Goal: Transaction & Acquisition: Subscribe to service/newsletter

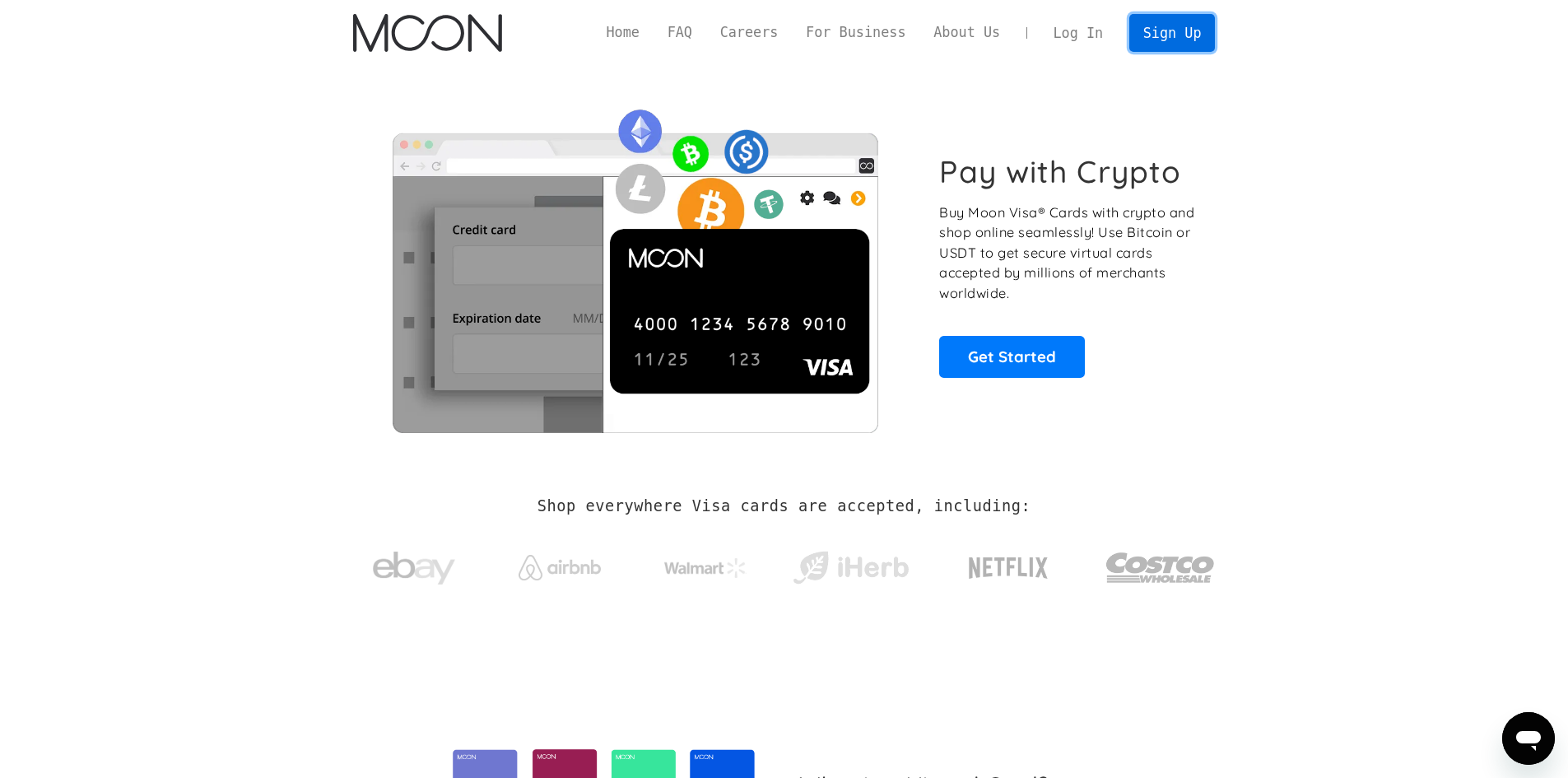
click at [1159, 29] on link "Sign Up" at bounding box center [1172, 32] width 85 height 37
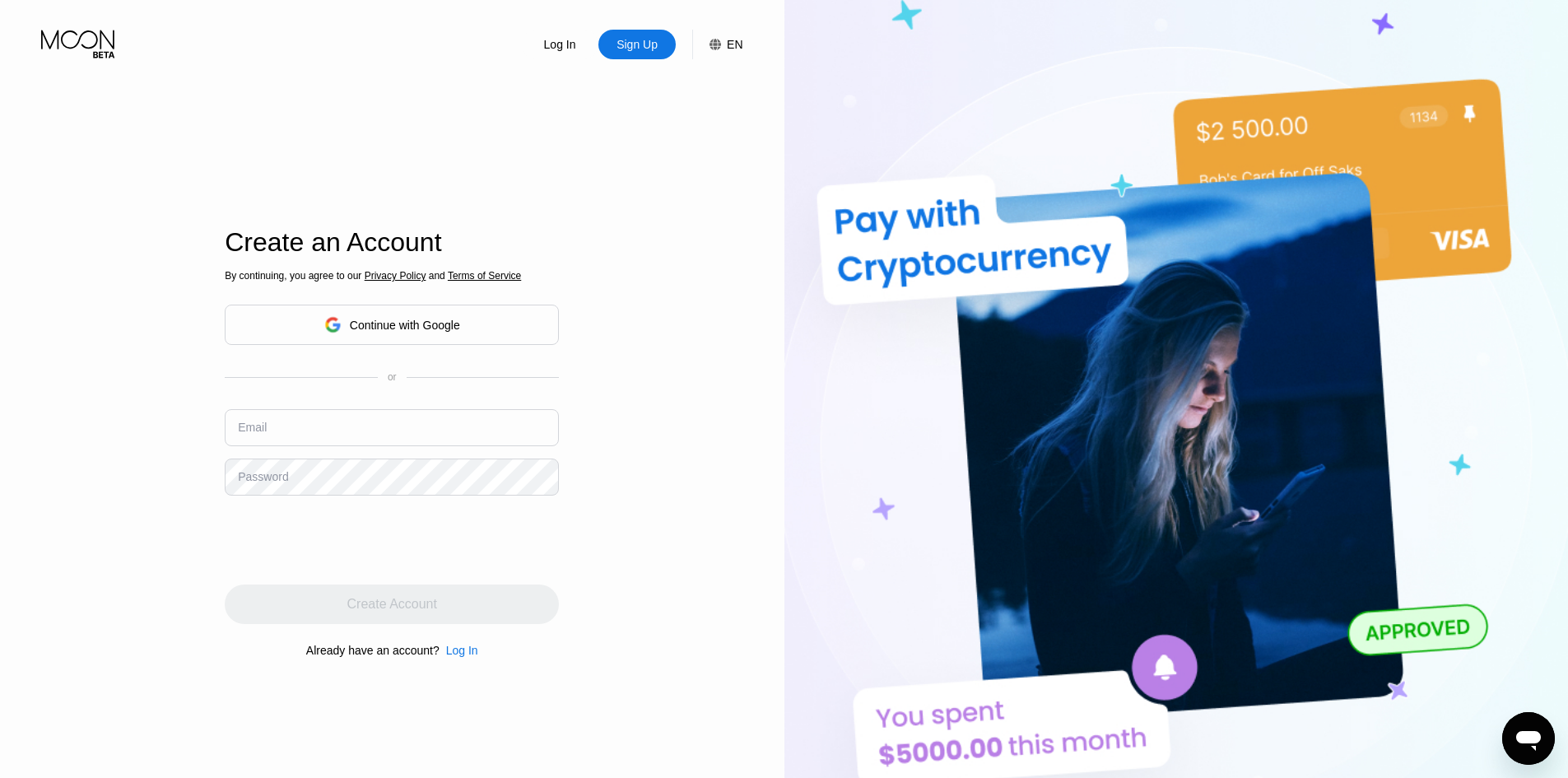
click at [432, 419] on input "text" at bounding box center [392, 427] width 335 height 37
paste input "[EMAIL_ADDRESS][DOMAIN_NAME]"
type input "[EMAIL_ADDRESS][DOMAIN_NAME]"
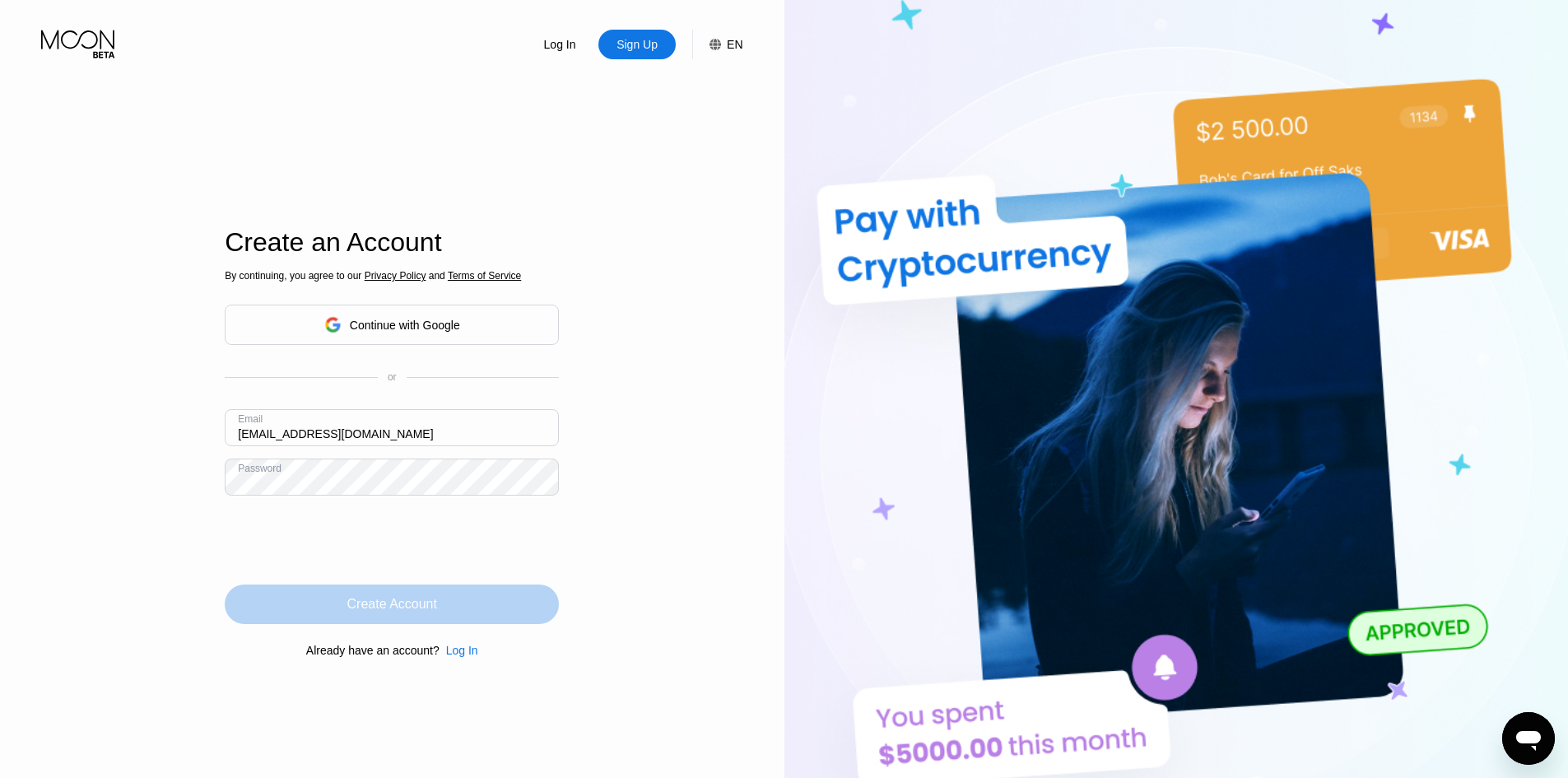
click at [525, 621] on div "Create Account" at bounding box center [392, 605] width 335 height 40
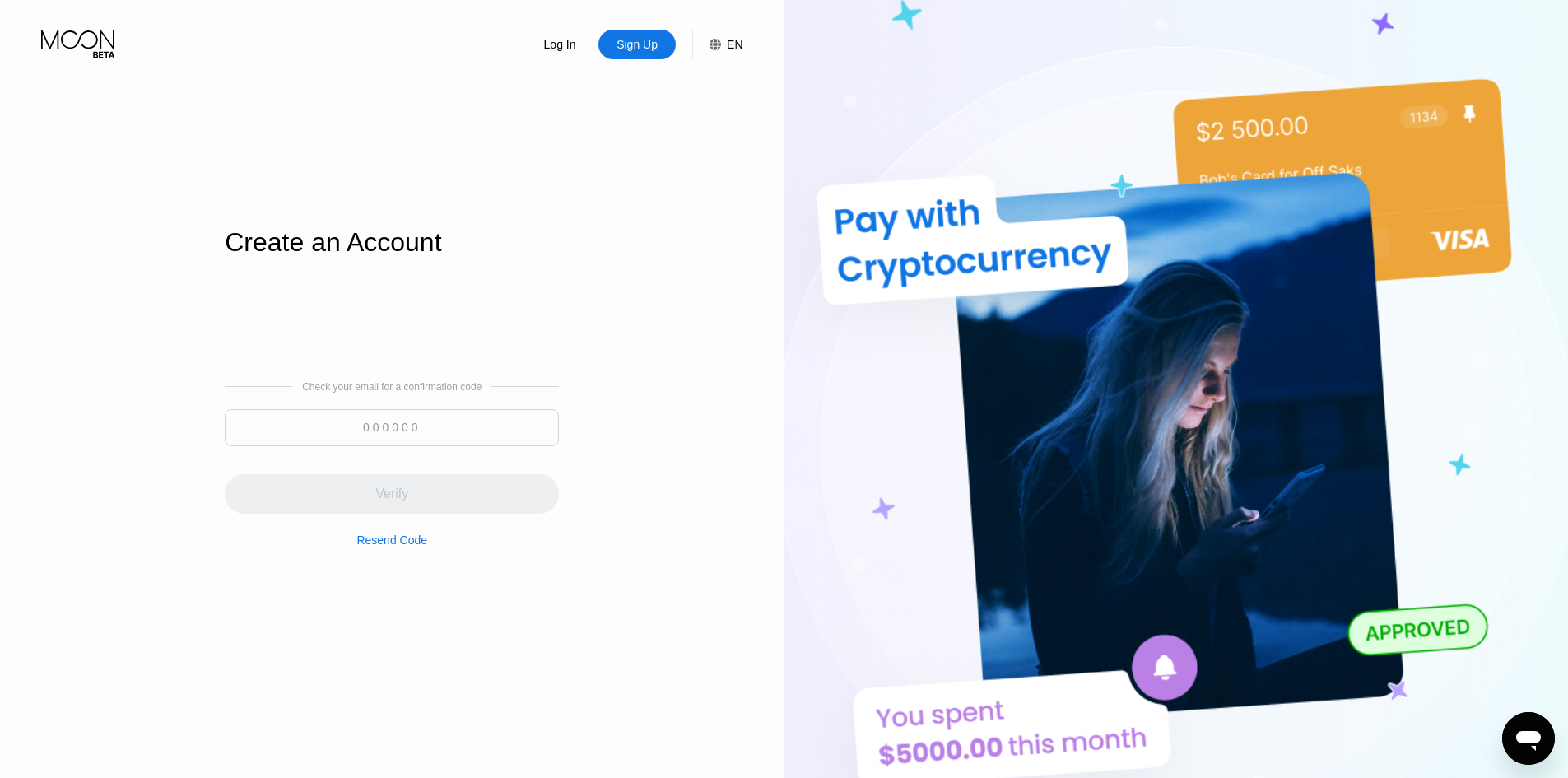
click at [441, 419] on input at bounding box center [392, 427] width 335 height 37
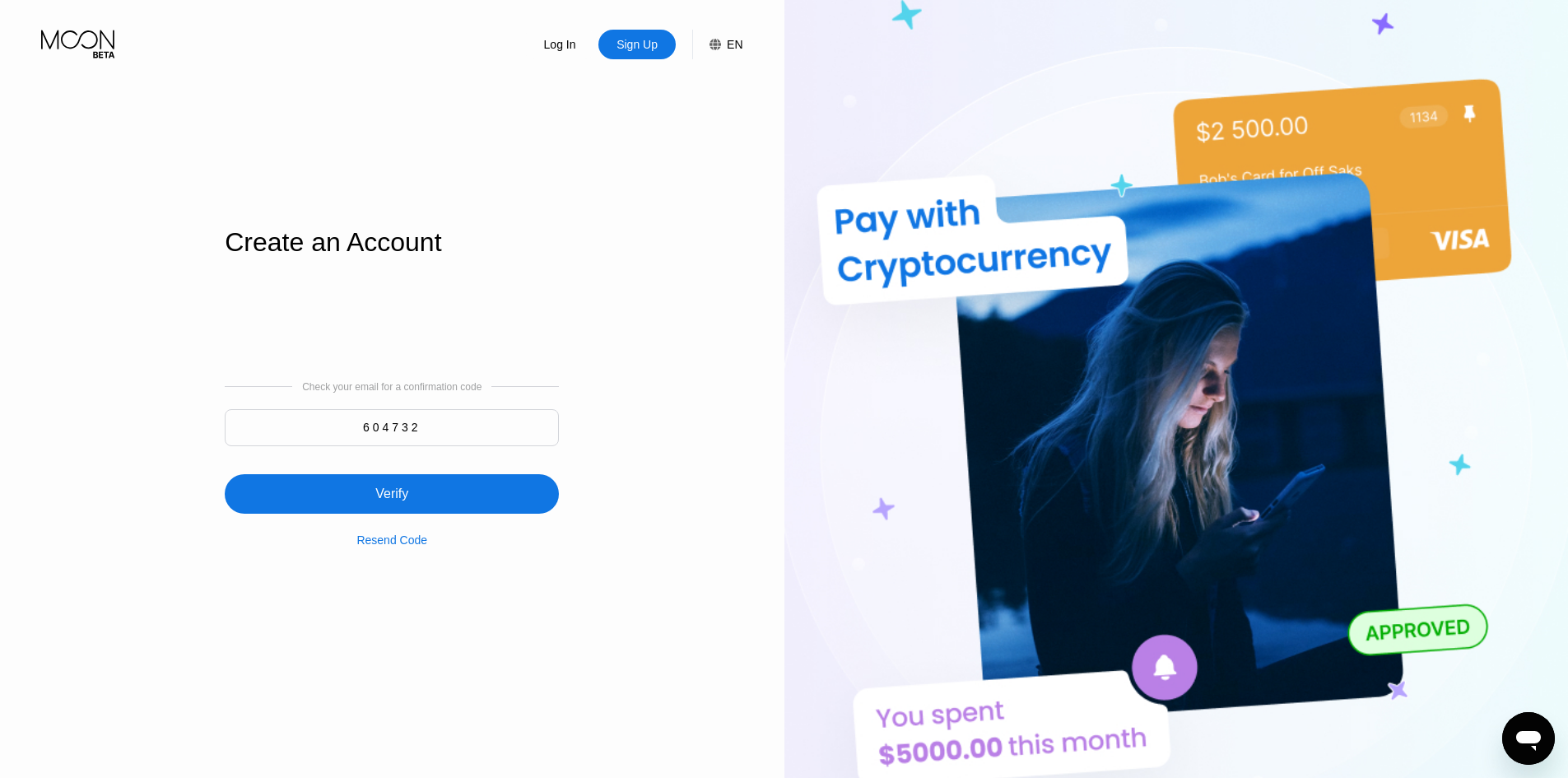
type input "604732"
click at [484, 469] on div "Verify" at bounding box center [392, 484] width 335 height 59
